Goal: Information Seeking & Learning: Learn about a topic

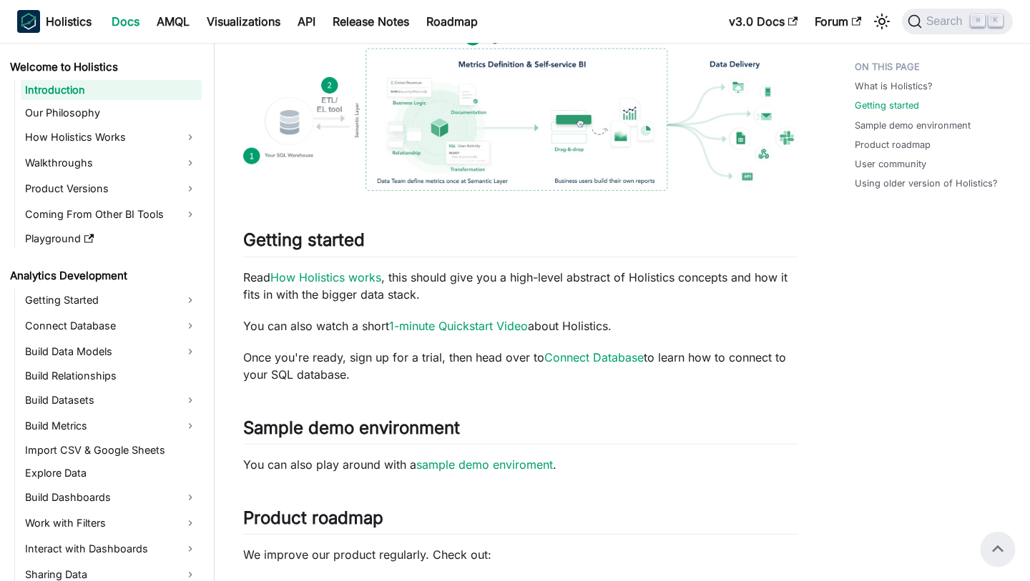
scroll to position [355, 0]
click at [486, 304] on p "Read How Holistics works , this should give you a high-level abstract of Holist…" at bounding box center [520, 287] width 554 height 34
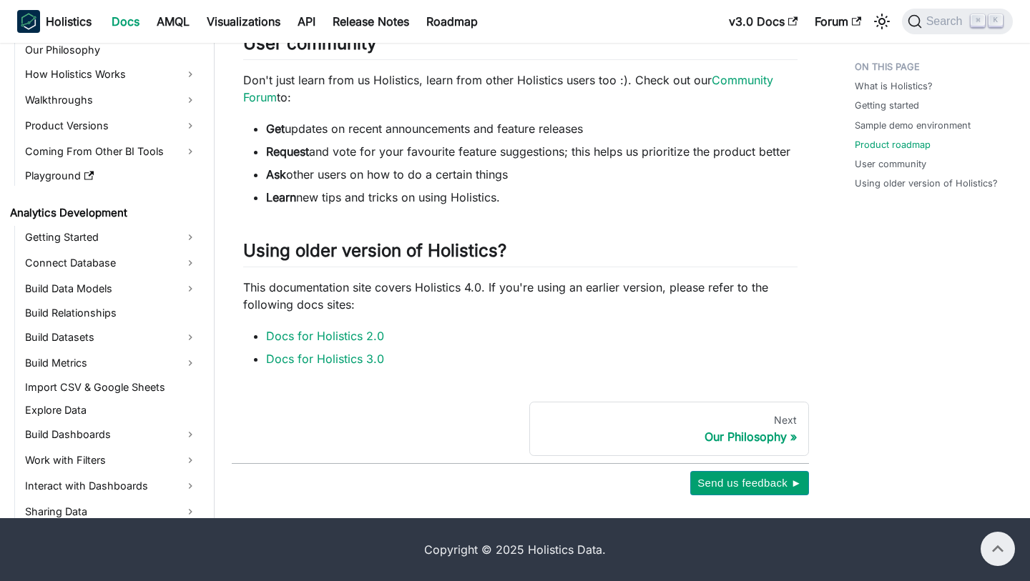
scroll to position [0, 0]
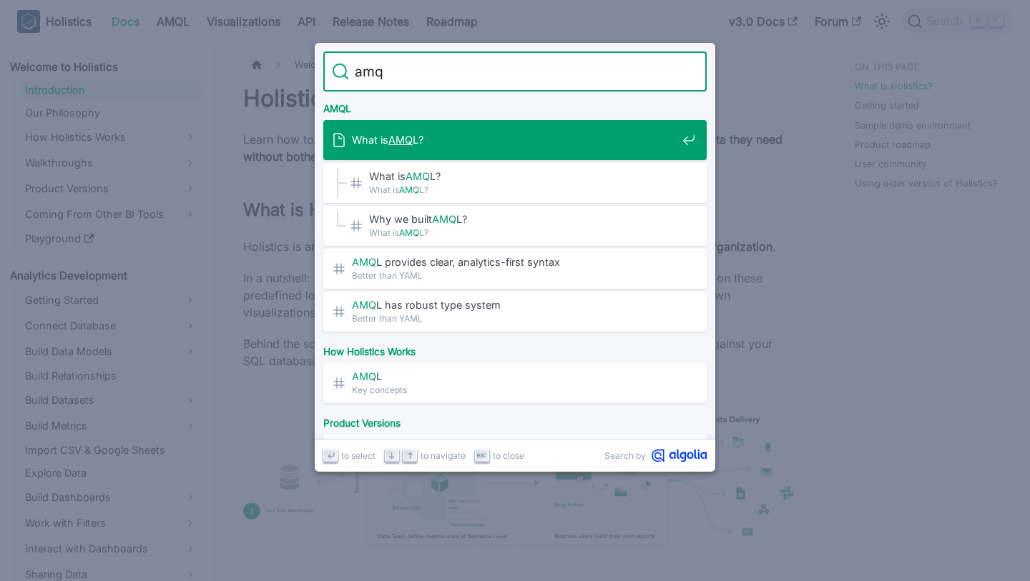
type input "amql"
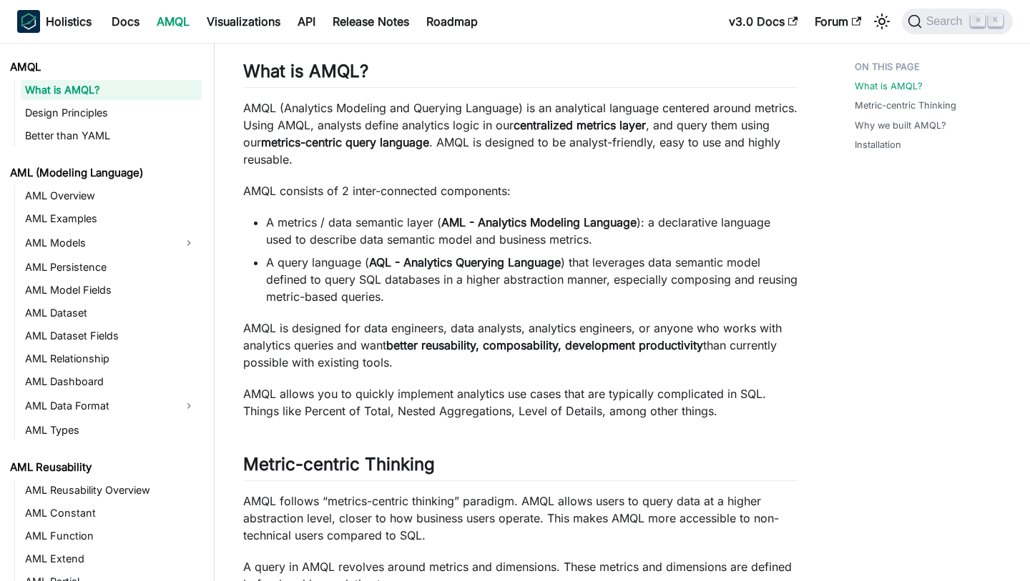
scroll to position [168, 0]
